Goal: Contribute content

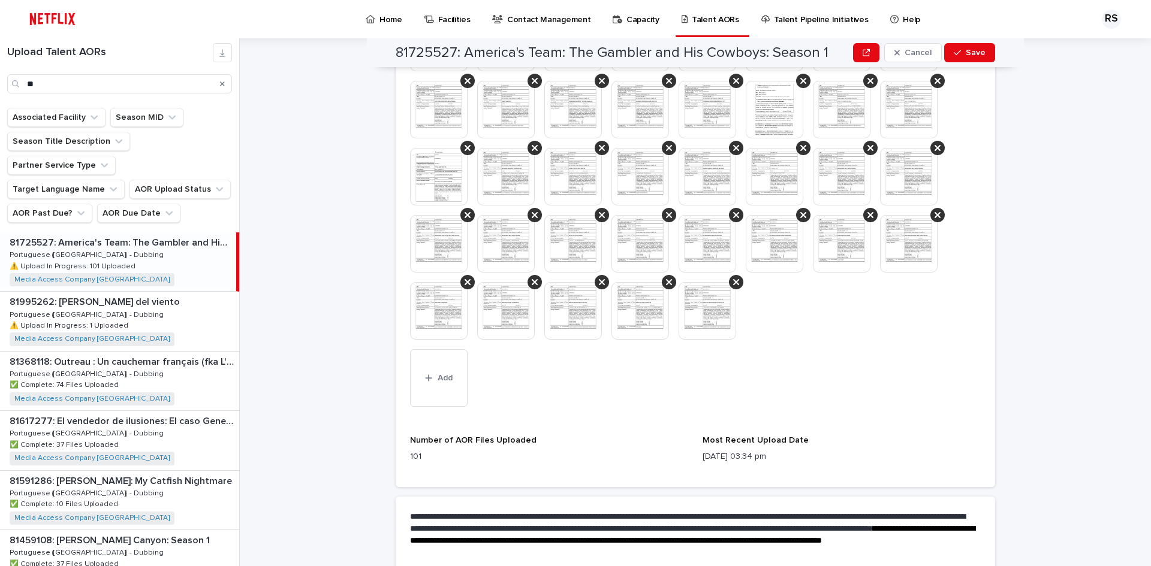
scroll to position [1138, 0]
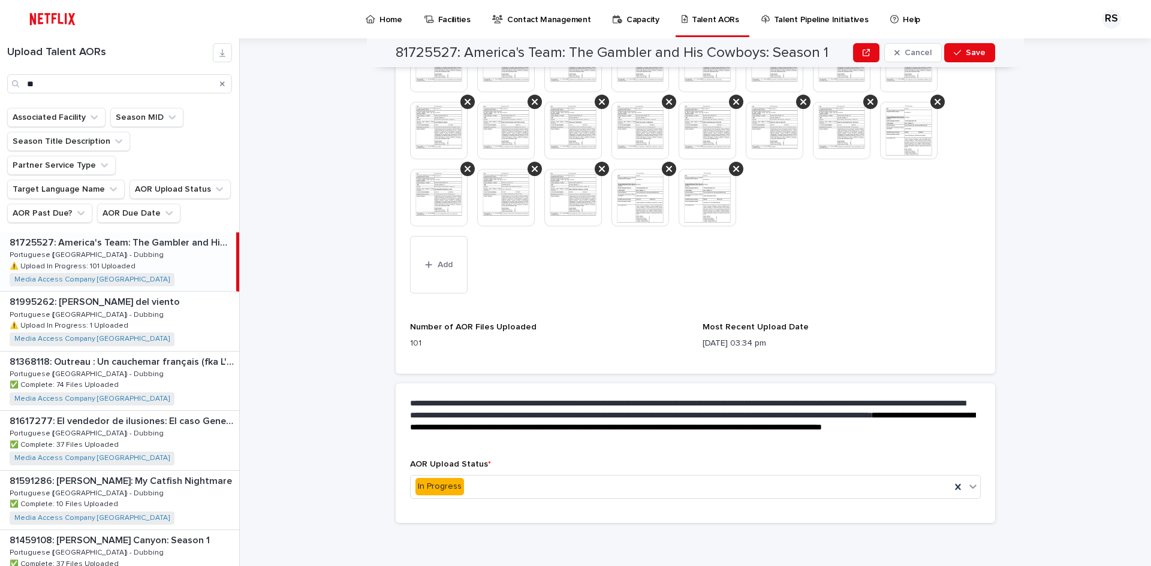
click at [429, 267] on div "button" at bounding box center [431, 265] width 12 height 8
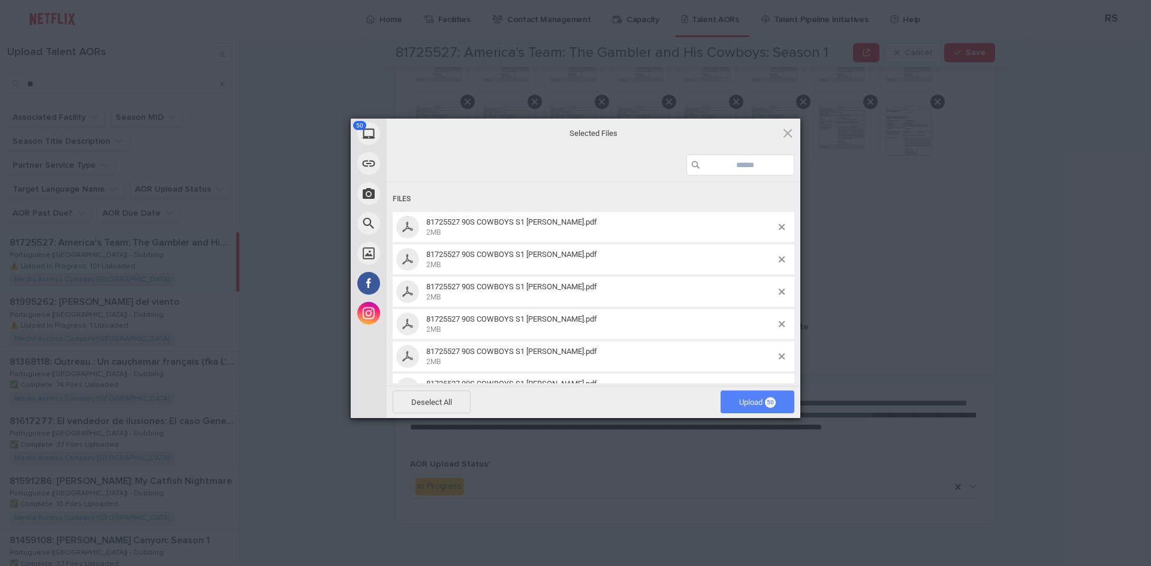
click at [753, 403] on span "Upload 50" at bounding box center [757, 402] width 37 height 9
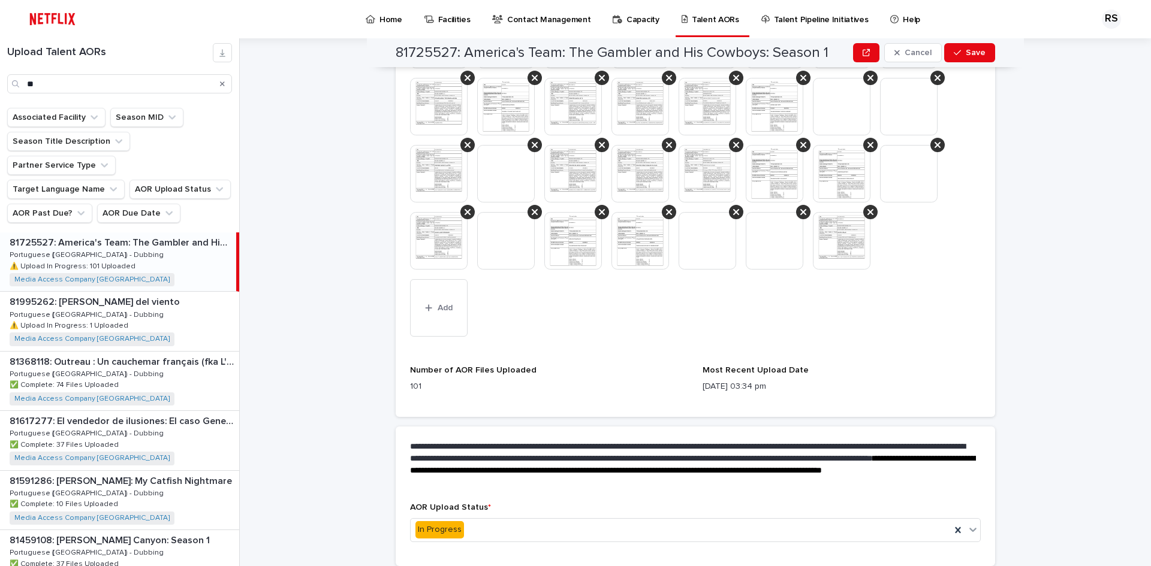
scroll to position [1541, 0]
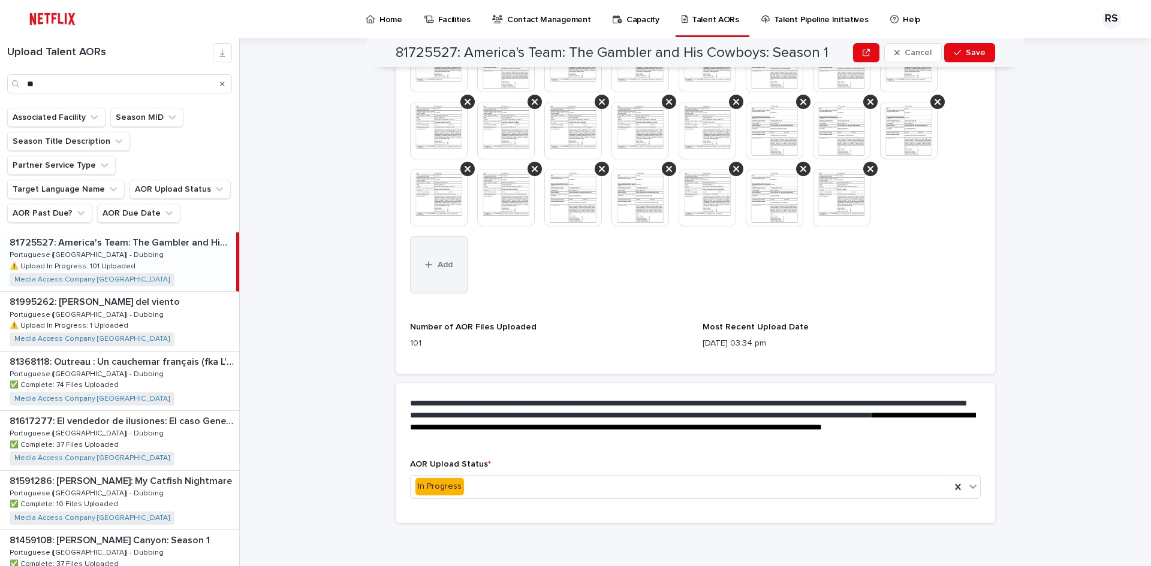
click at [436, 280] on button "Add" at bounding box center [439, 265] width 58 height 58
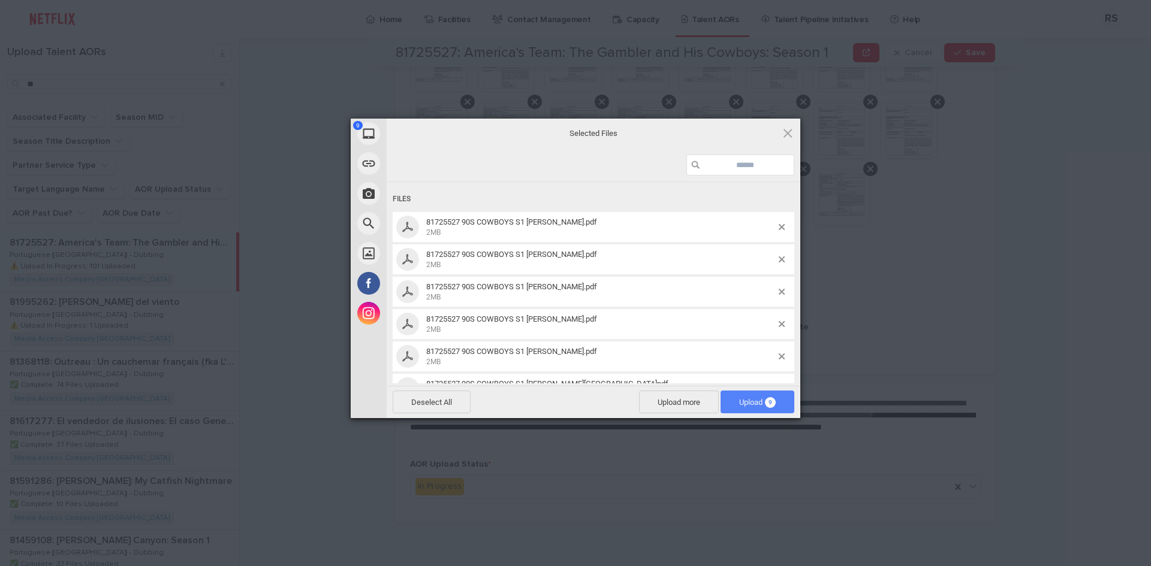
click at [752, 406] on span "Upload 9" at bounding box center [757, 402] width 37 height 9
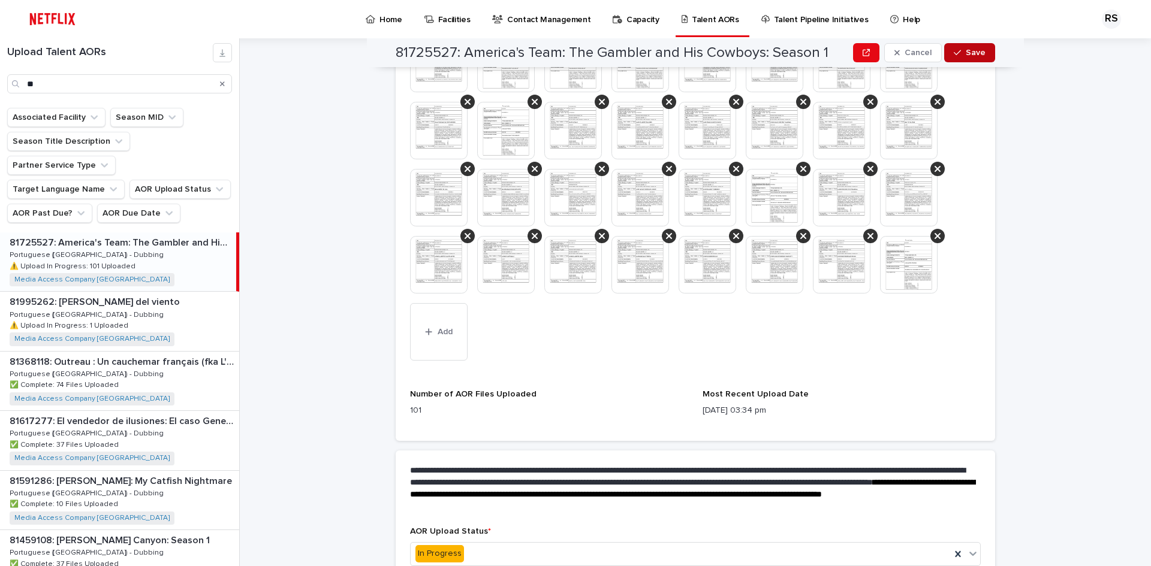
click at [970, 55] on span "Save" at bounding box center [976, 53] width 20 height 8
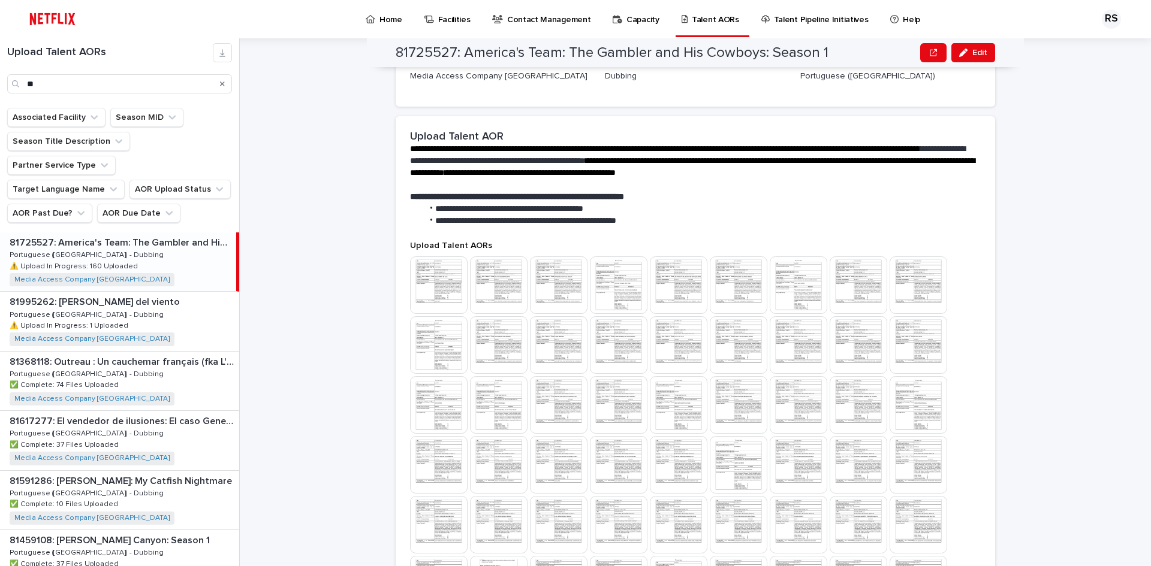
scroll to position [180, 0]
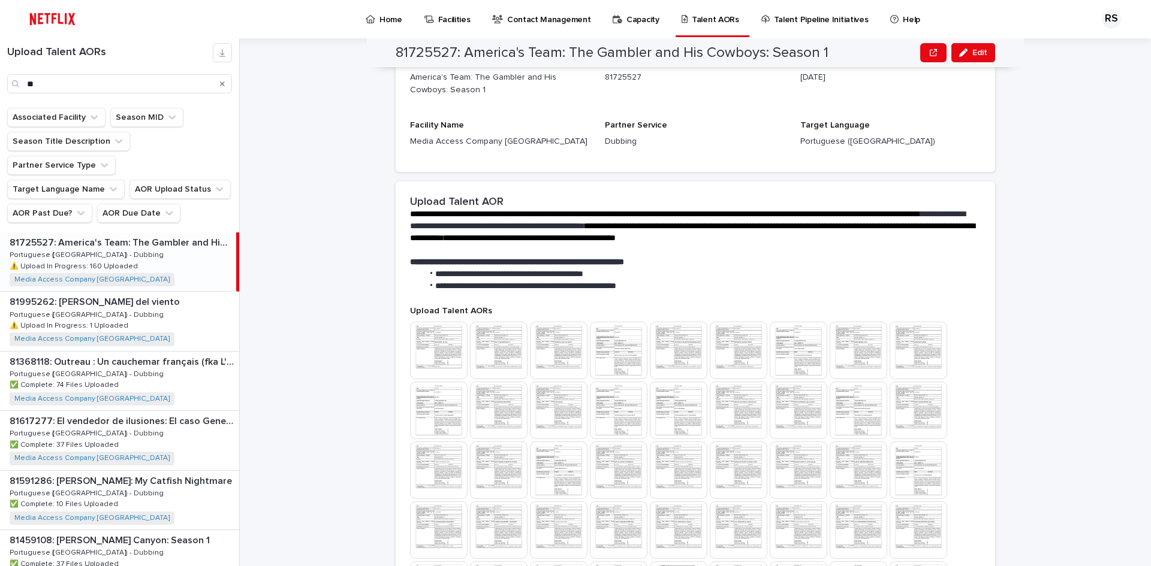
click at [767, 281] on li "**********" at bounding box center [699, 287] width 553 height 12
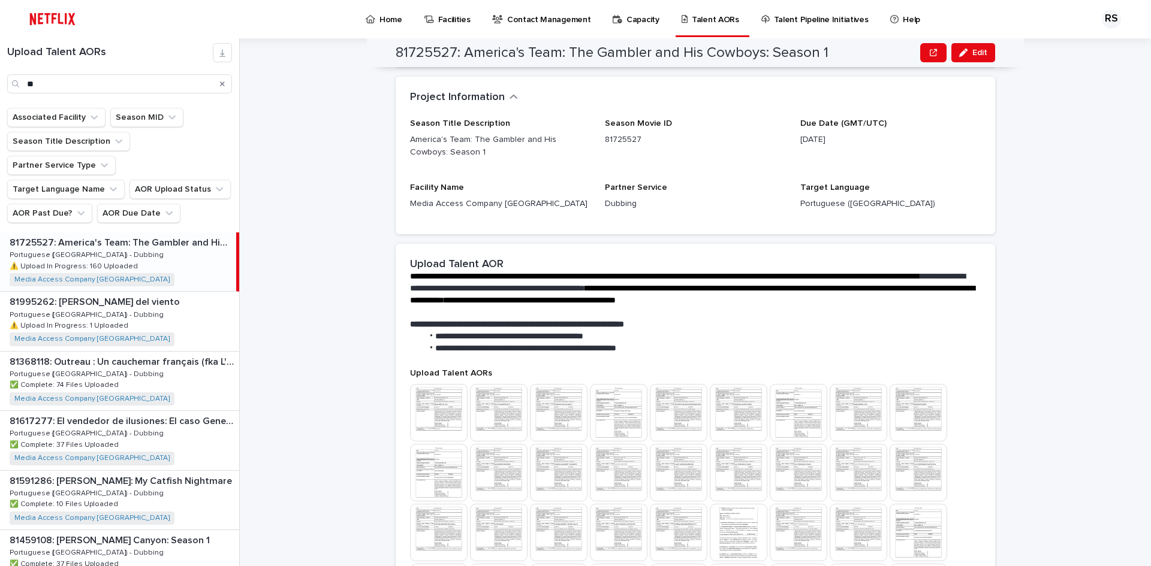
scroll to position [0, 0]
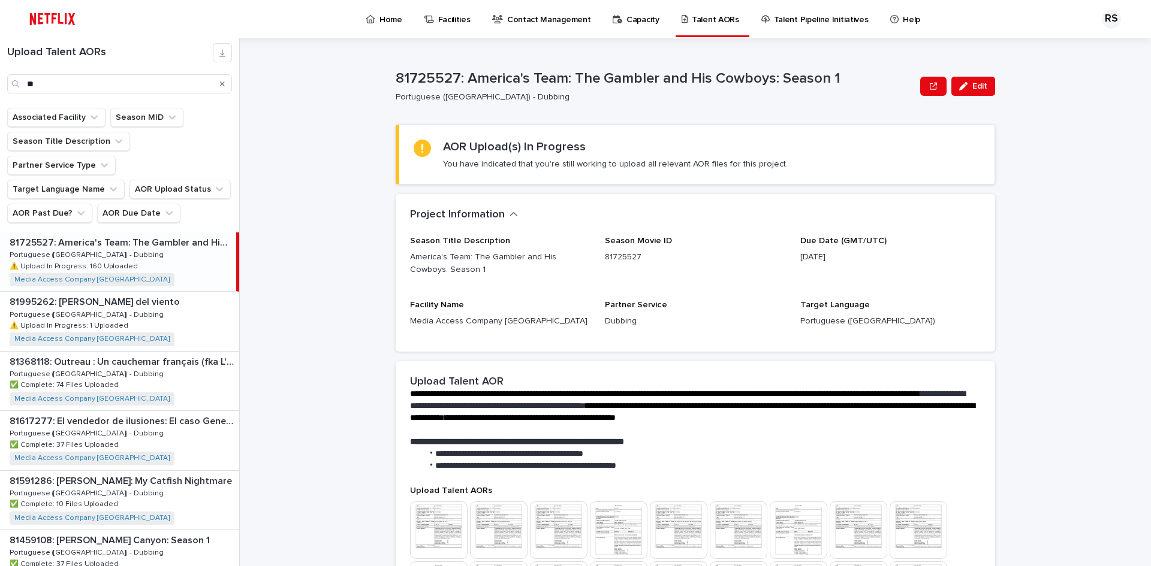
click at [742, 290] on div "Season Title Description America's Team: The Gambler and His Cowboys: Season 1 …" at bounding box center [695, 286] width 571 height 101
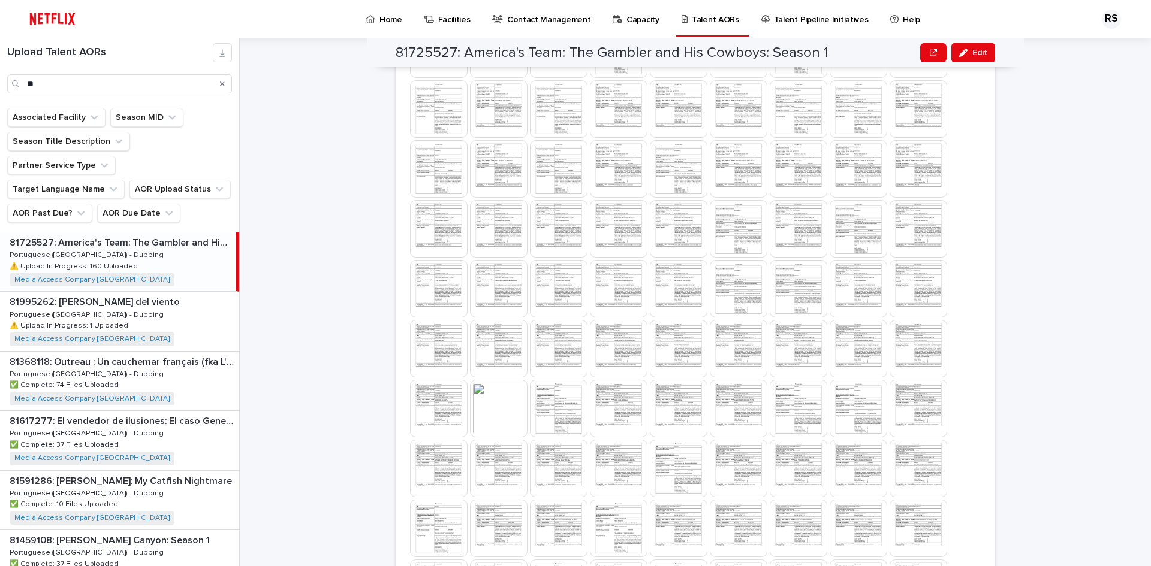
scroll to position [480, 0]
click at [613, 348] on img at bounding box center [619, 351] width 58 height 58
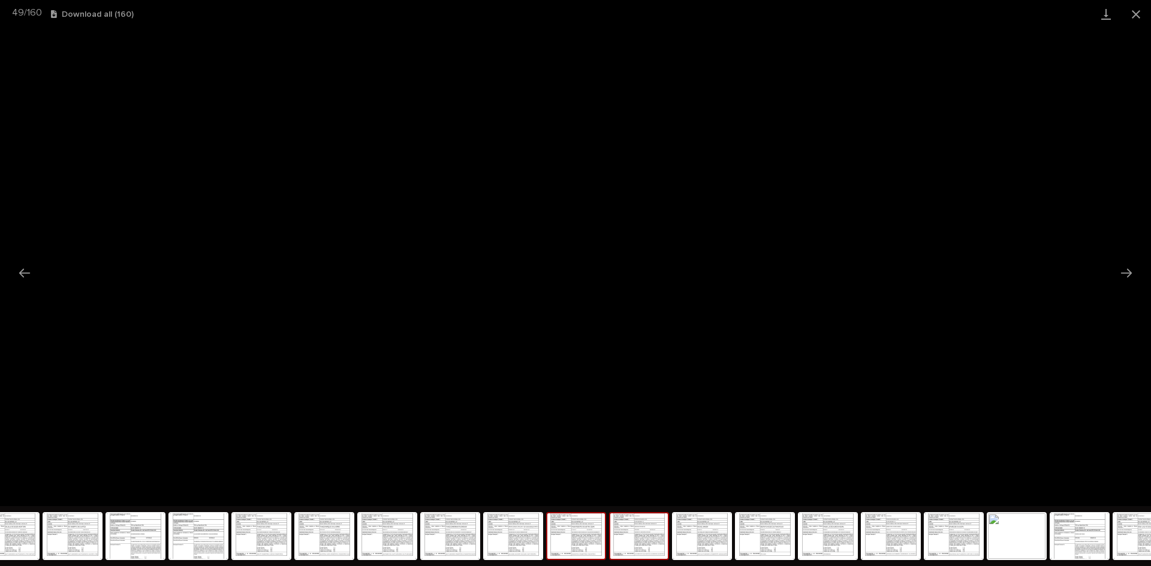
click at [639, 529] on img at bounding box center [639, 537] width 58 height 46
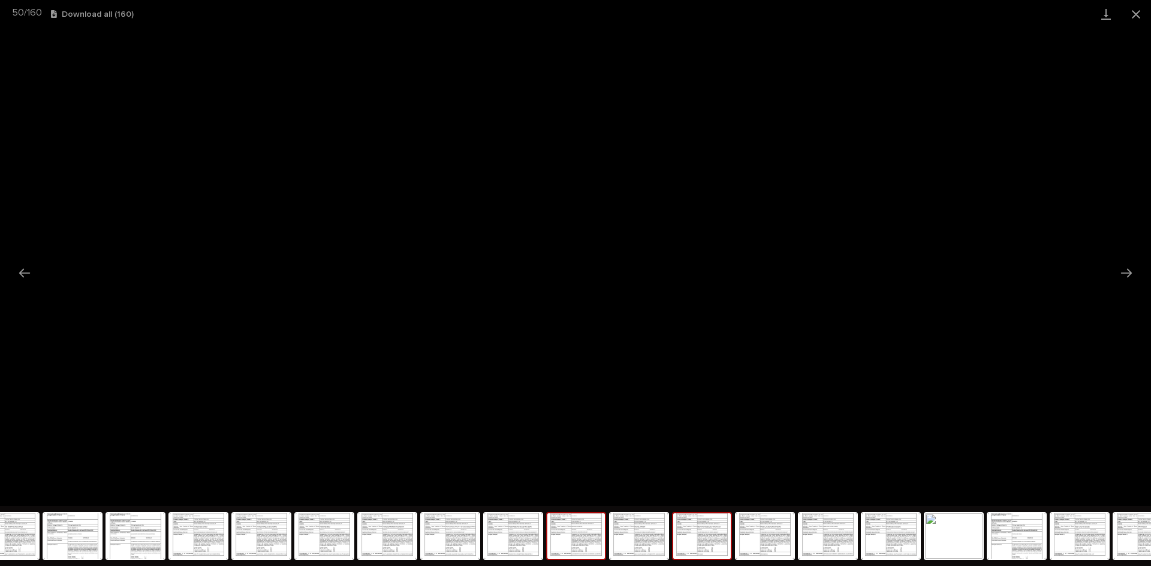
click at [703, 534] on img at bounding box center [702, 537] width 58 height 46
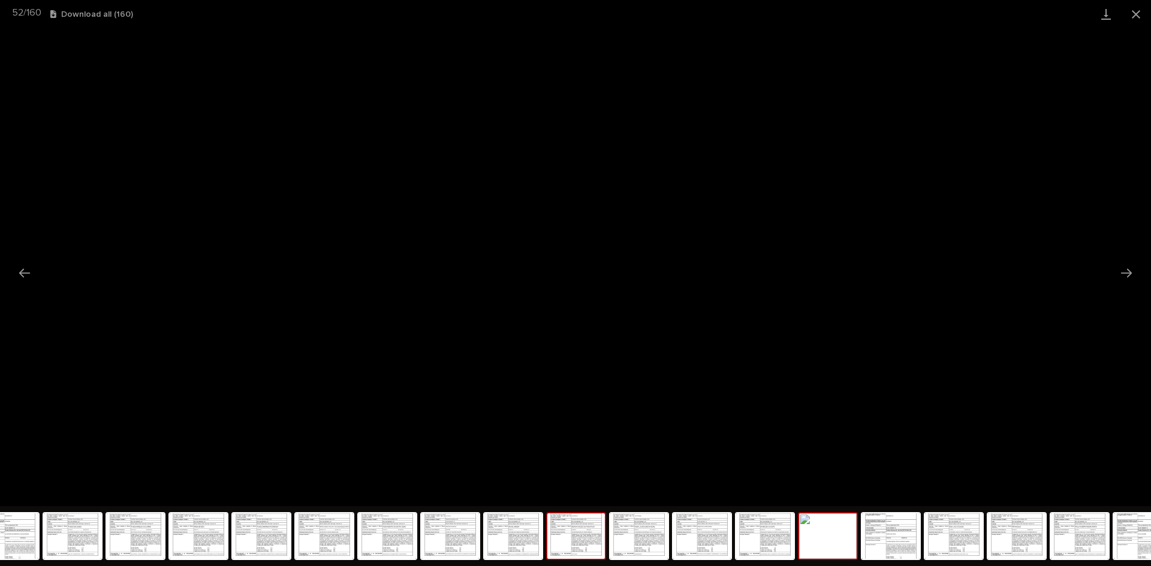
click at [846, 543] on img at bounding box center [828, 537] width 58 height 46
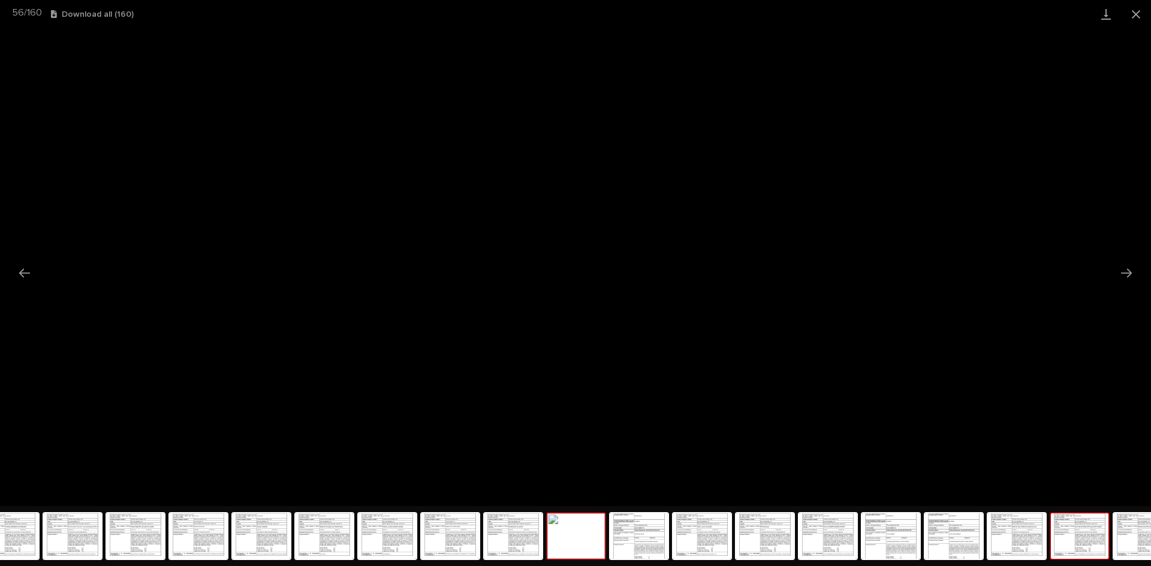
click at [1073, 544] on img at bounding box center [1080, 537] width 58 height 46
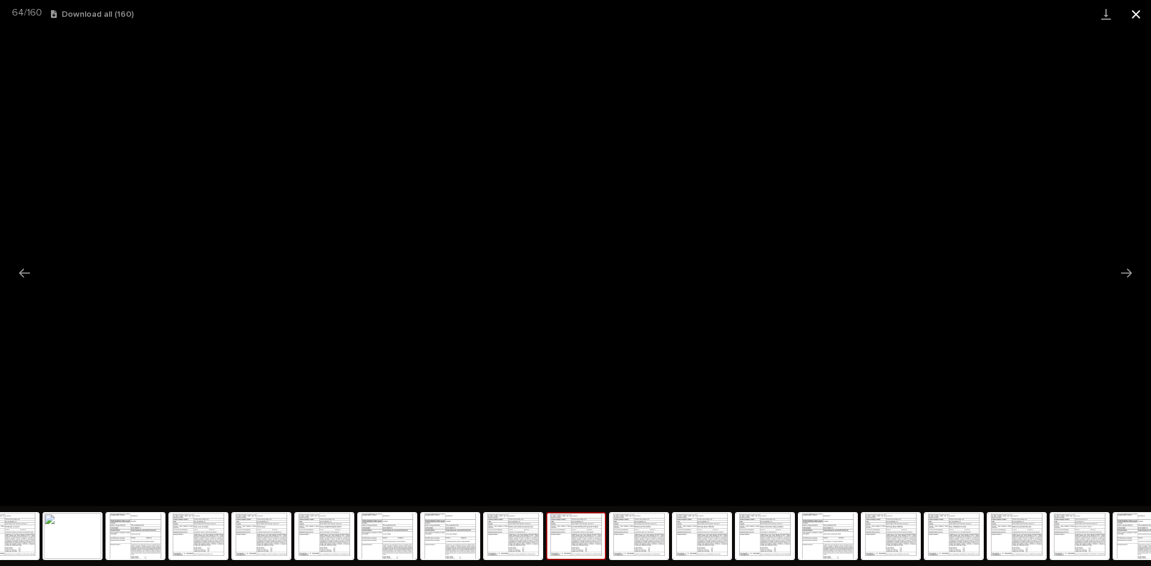
click at [1134, 10] on button "Close gallery" at bounding box center [1136, 14] width 30 height 28
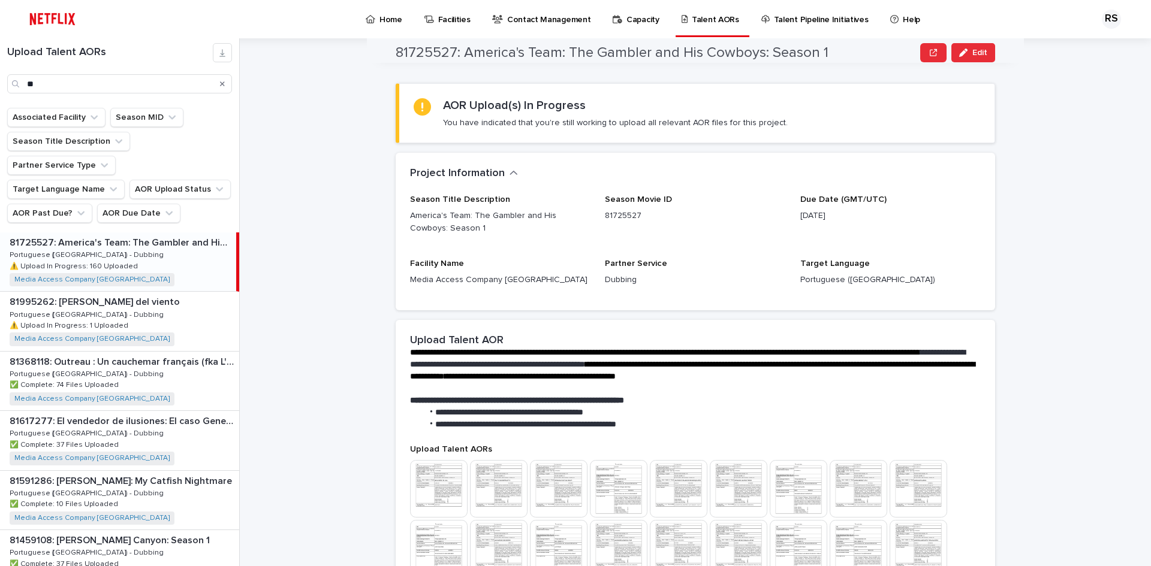
scroll to position [0, 0]
